Goal: Information Seeking & Learning: Check status

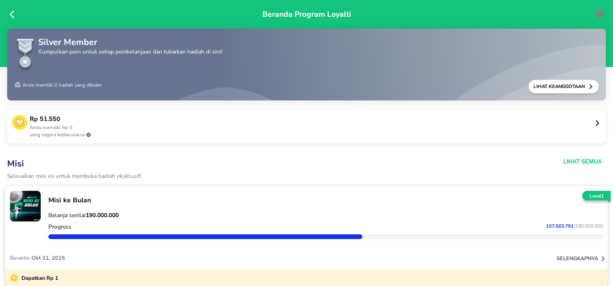
click at [594, 122] on icon at bounding box center [597, 123] width 7 height 7
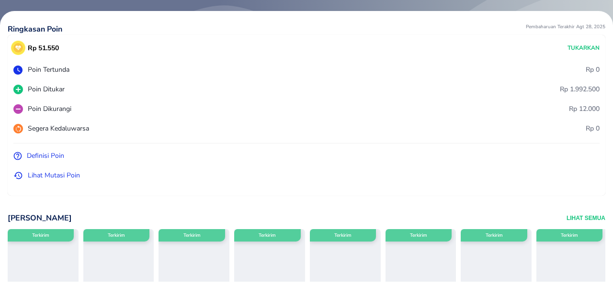
scroll to position [62, 0]
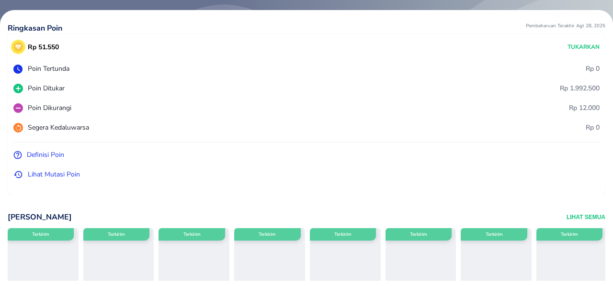
click at [39, 173] on p "Lihat Mutasi Poin" at bounding box center [54, 175] width 52 height 10
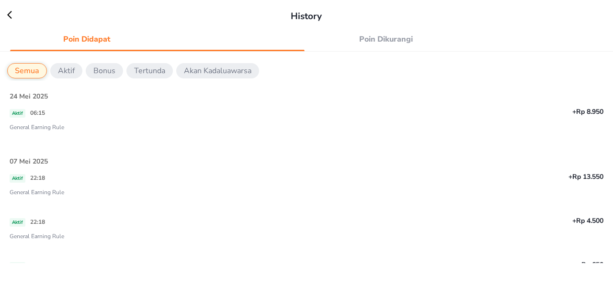
click at [373, 44] on span "Poin Dikurangi" at bounding box center [386, 39] width 142 height 13
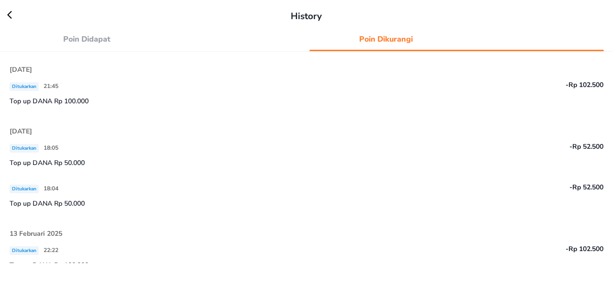
scroll to position [100, 0]
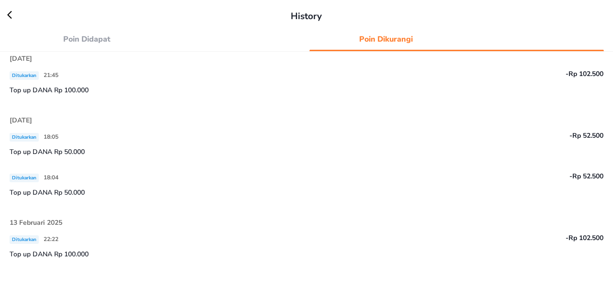
click at [10, 14] on icon at bounding box center [14, 15] width 14 height 10
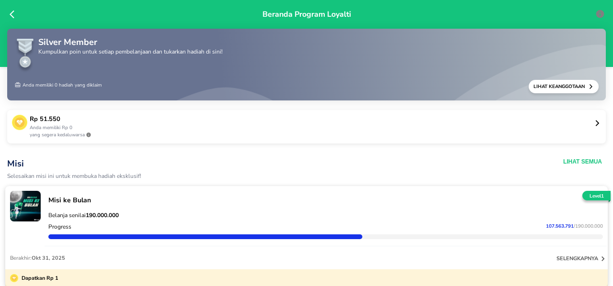
click at [584, 125] on p "Anda memiliki Rp 0" at bounding box center [312, 128] width 564 height 7
